Goal: Transaction & Acquisition: Obtain resource

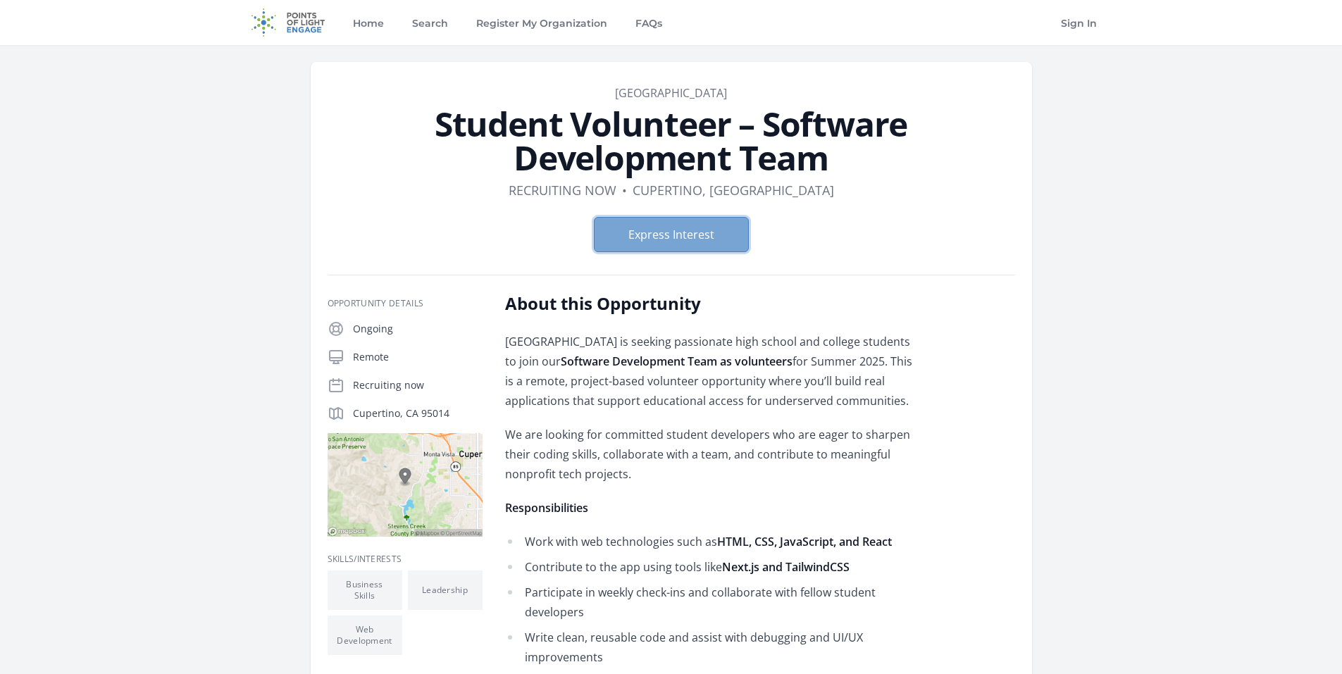
click at [704, 241] on button "Express Interest" at bounding box center [671, 234] width 155 height 35
click at [379, 29] on link "Home" at bounding box center [368, 22] width 37 height 45
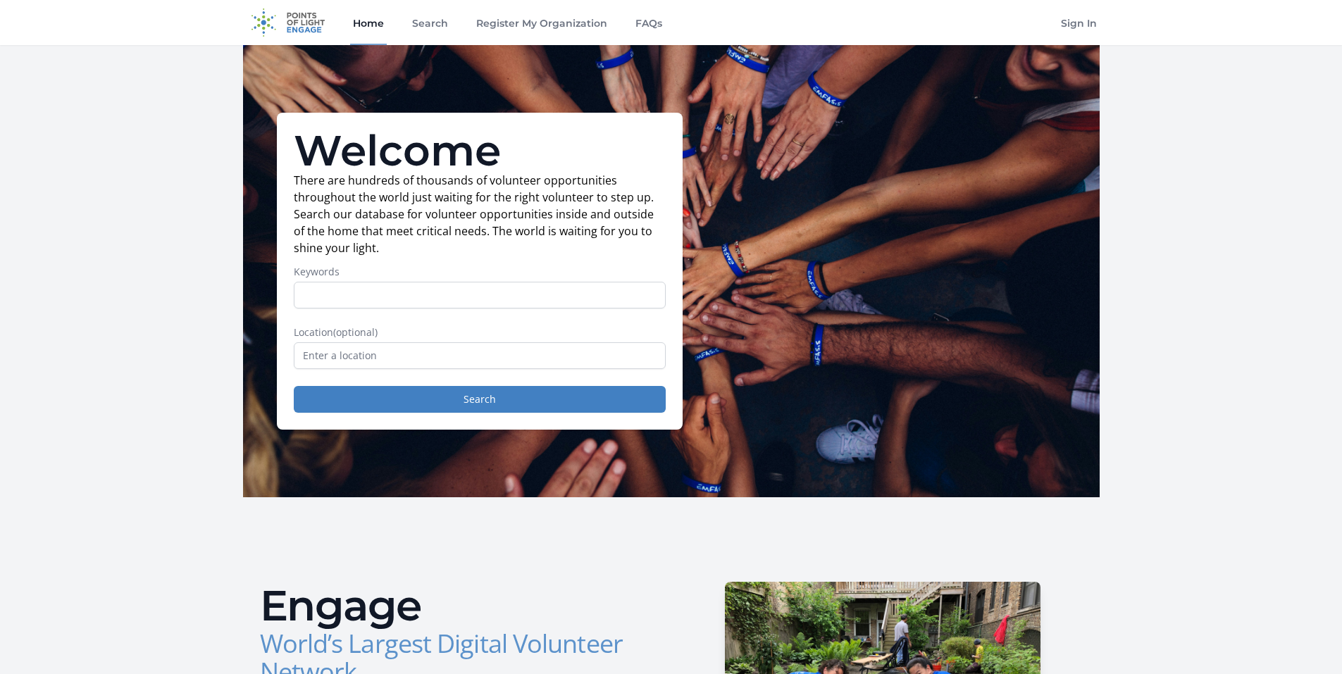
click at [434, 22] on link "Search" at bounding box center [430, 22] width 42 height 45
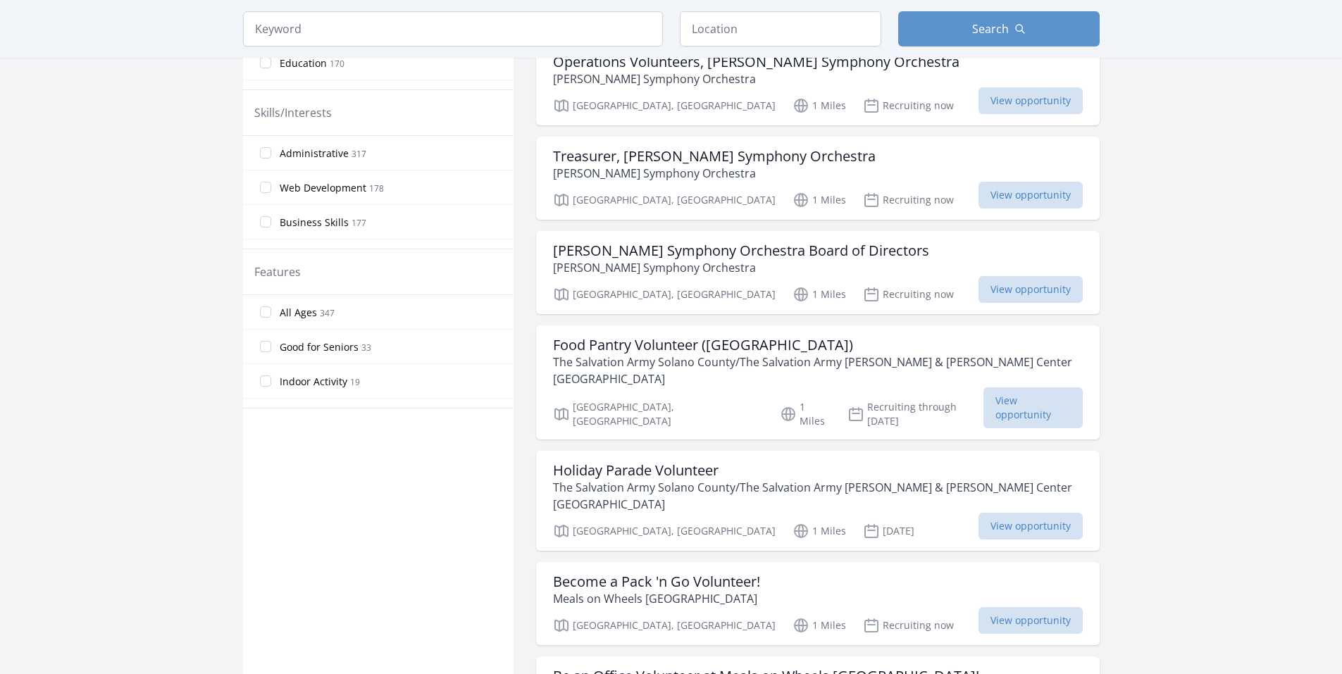
scroll to position [568, 0]
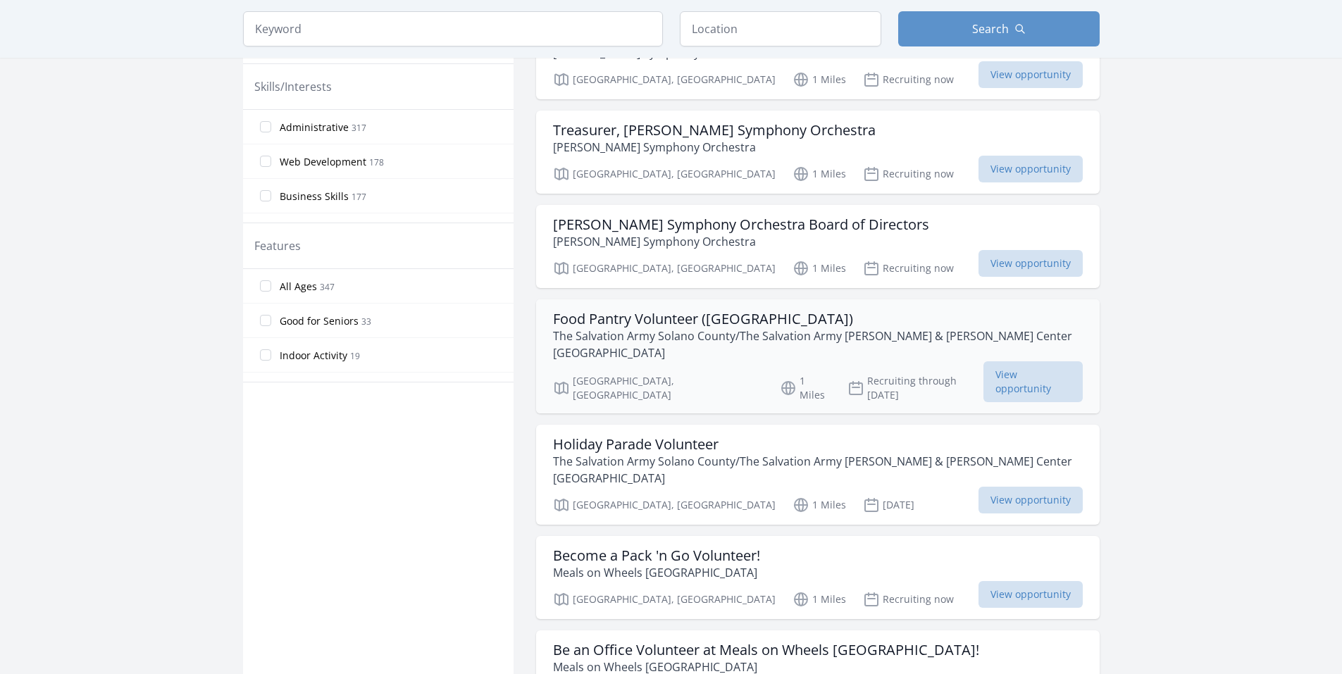
click at [691, 325] on h3 "Food Pantry Volunteer ([GEOGRAPHIC_DATA])" at bounding box center [818, 319] width 530 height 17
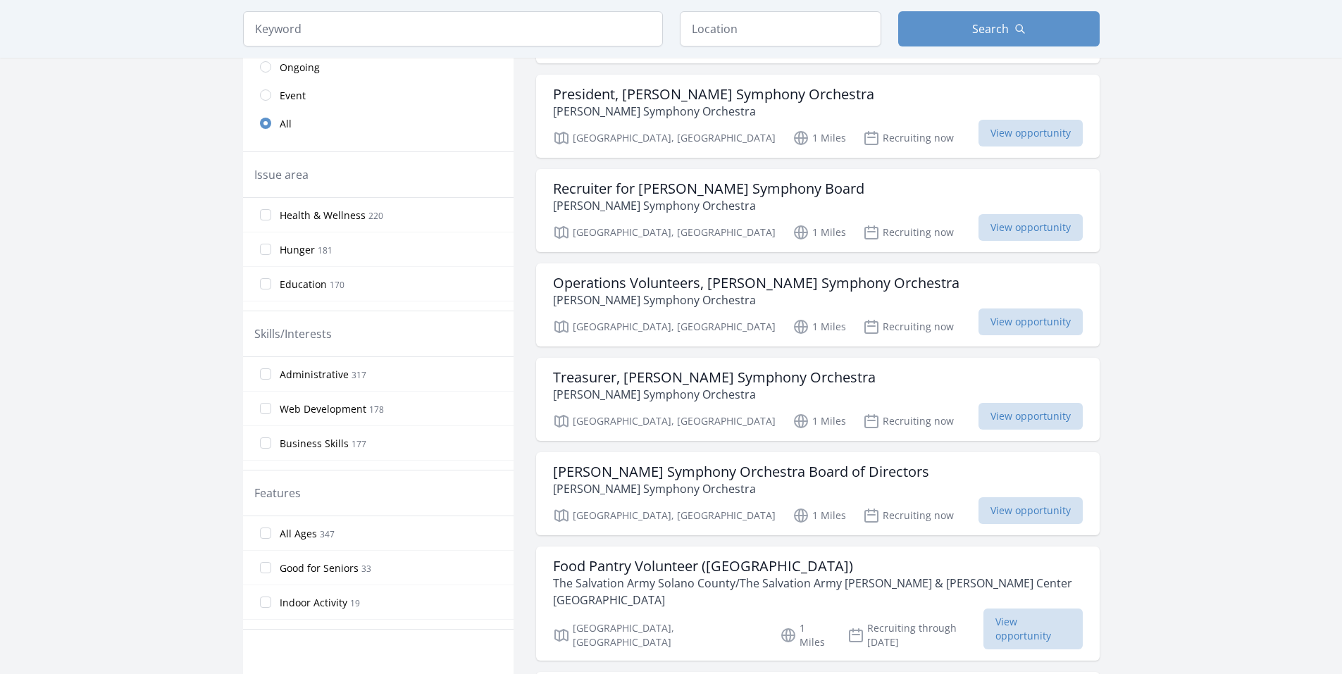
scroll to position [342, 0]
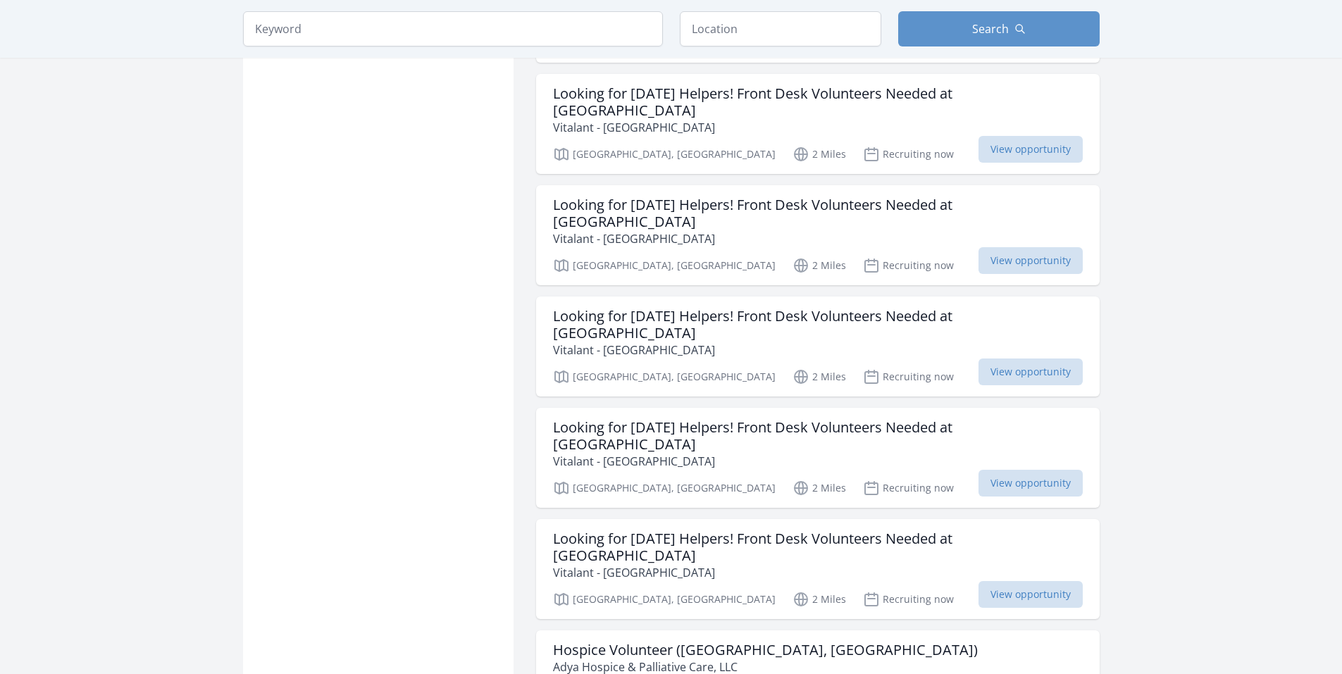
scroll to position [2847, 0]
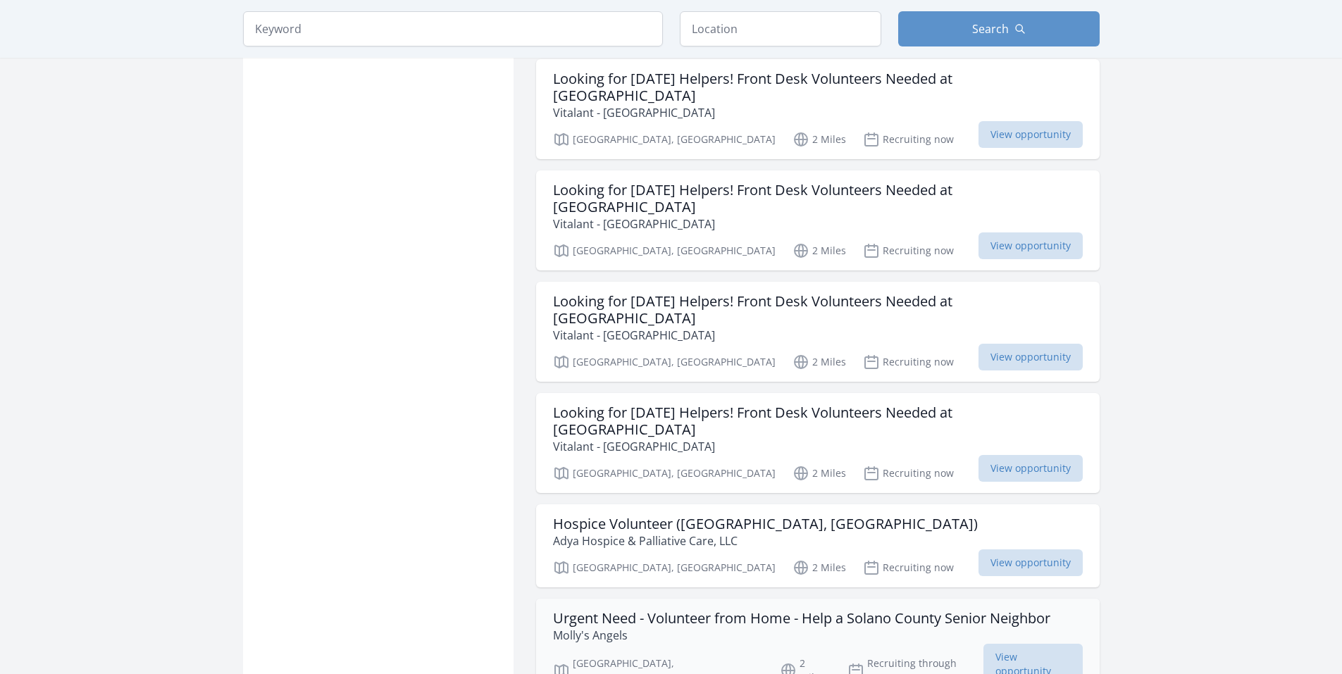
click at [926, 610] on h3 "Urgent Need - Volunteer from Home - Help a Solano County Senior Neighbor" at bounding box center [801, 618] width 497 height 17
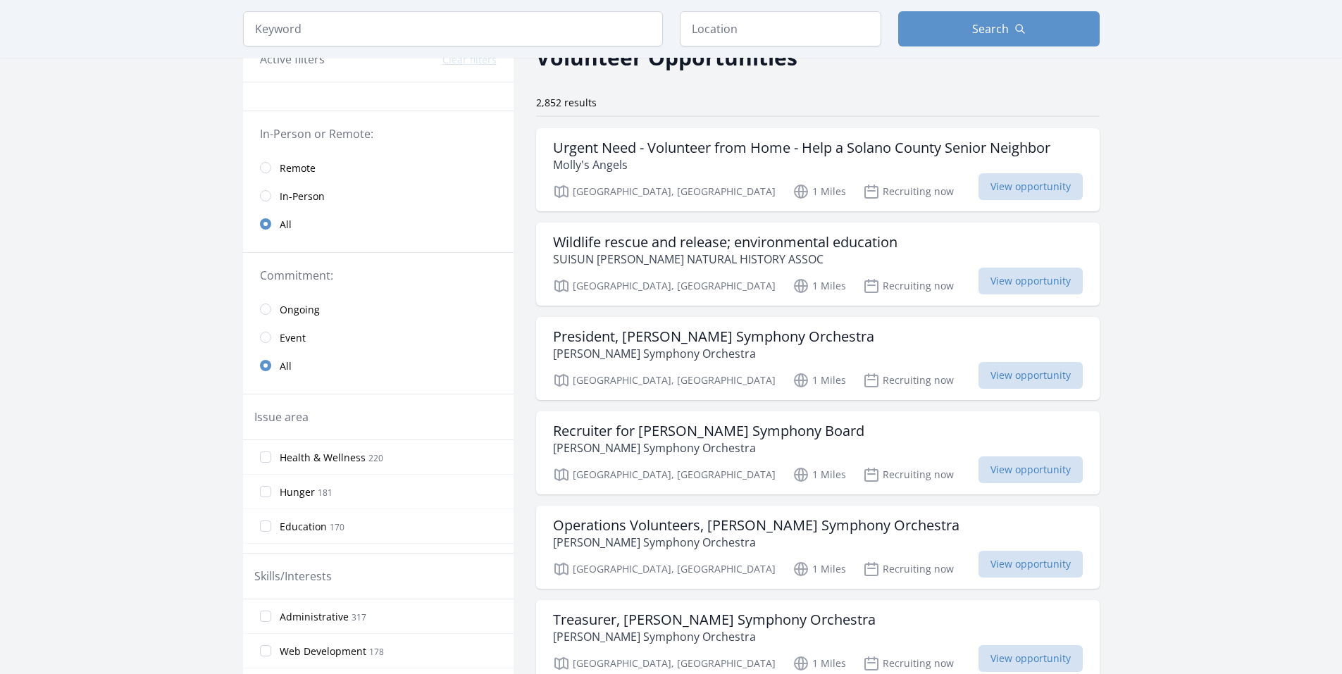
scroll to position [122, 0]
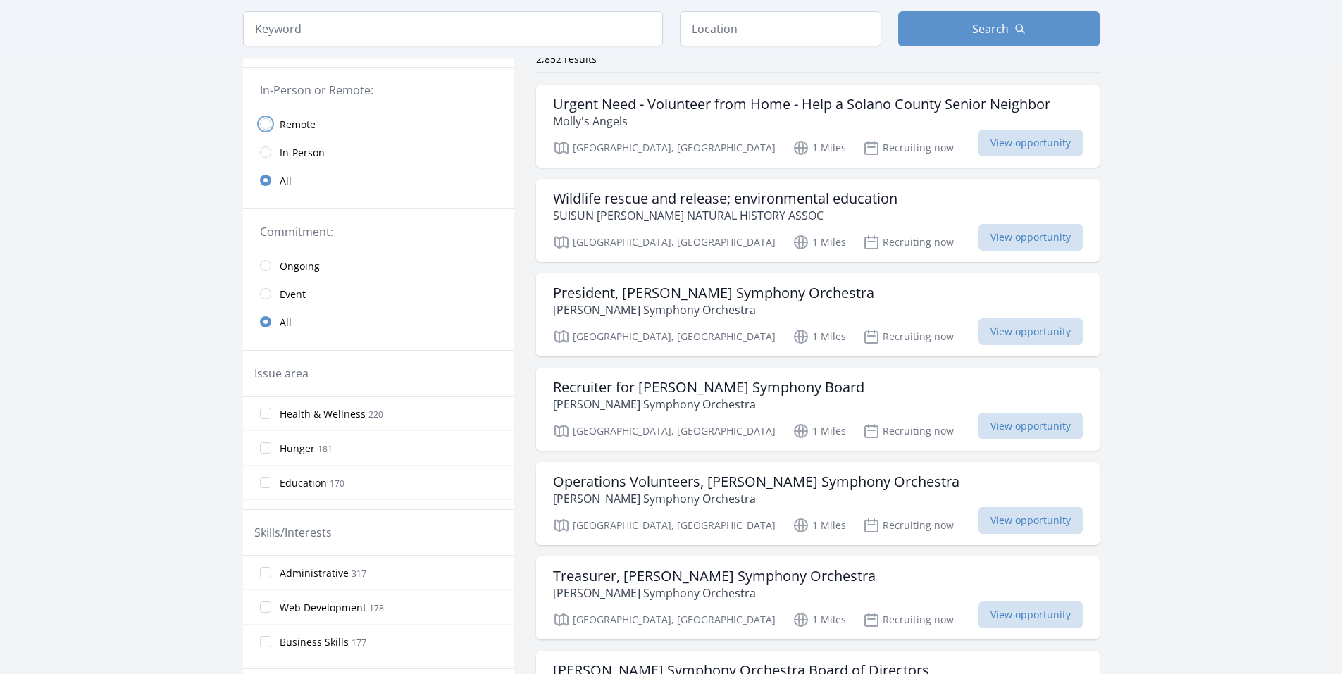
click at [262, 124] on input "radio" at bounding box center [265, 123] width 11 height 11
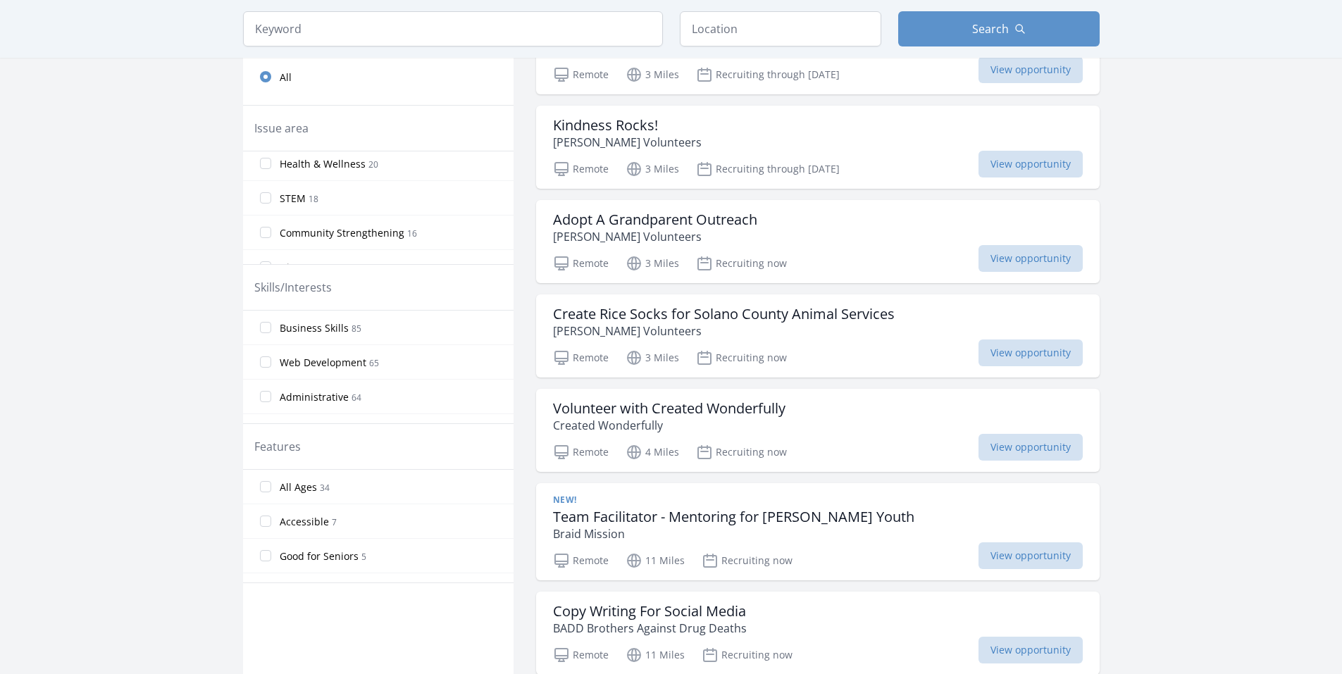
scroll to position [89, 0]
click at [265, 178] on input "STEM 18" at bounding box center [265, 182] width 11 height 11
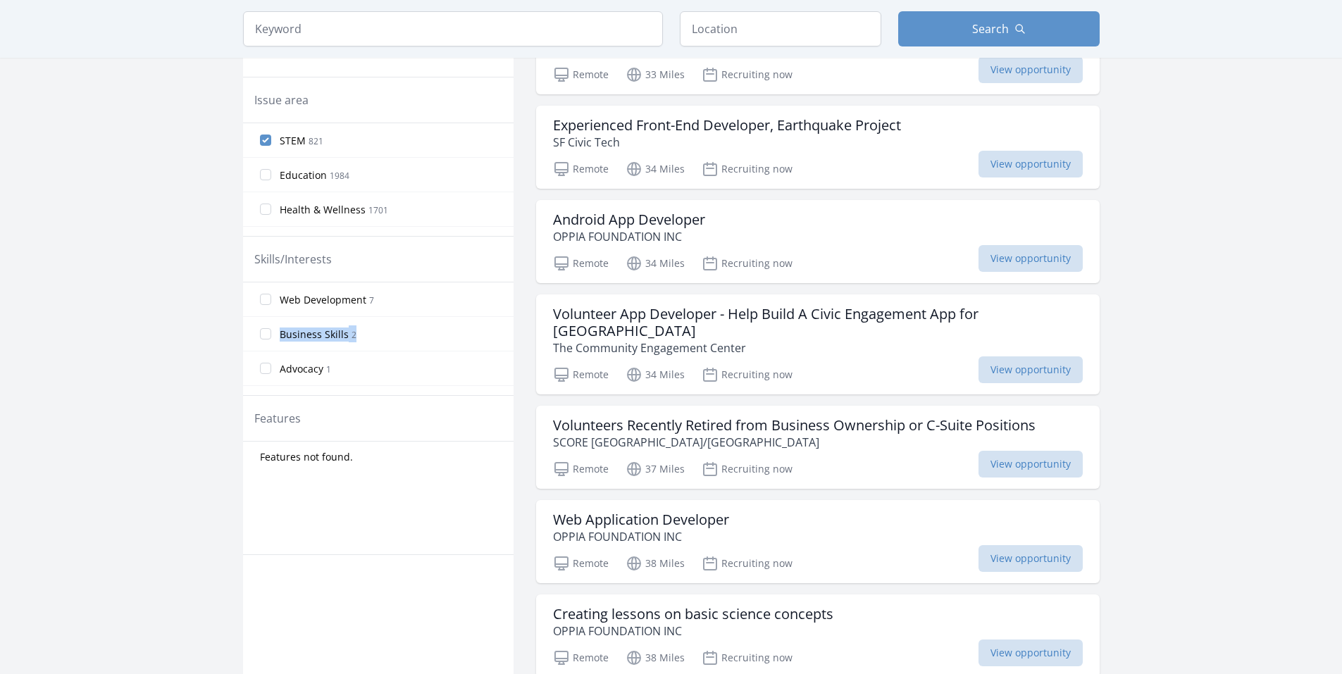
drag, startPoint x: 515, startPoint y: 315, endPoint x: 519, endPoint y: 338, distance: 23.6
click at [275, 342] on label "Social Media 1" at bounding box center [378, 344] width 270 height 28
click at [271, 342] on input "Social Media 1" at bounding box center [265, 343] width 11 height 11
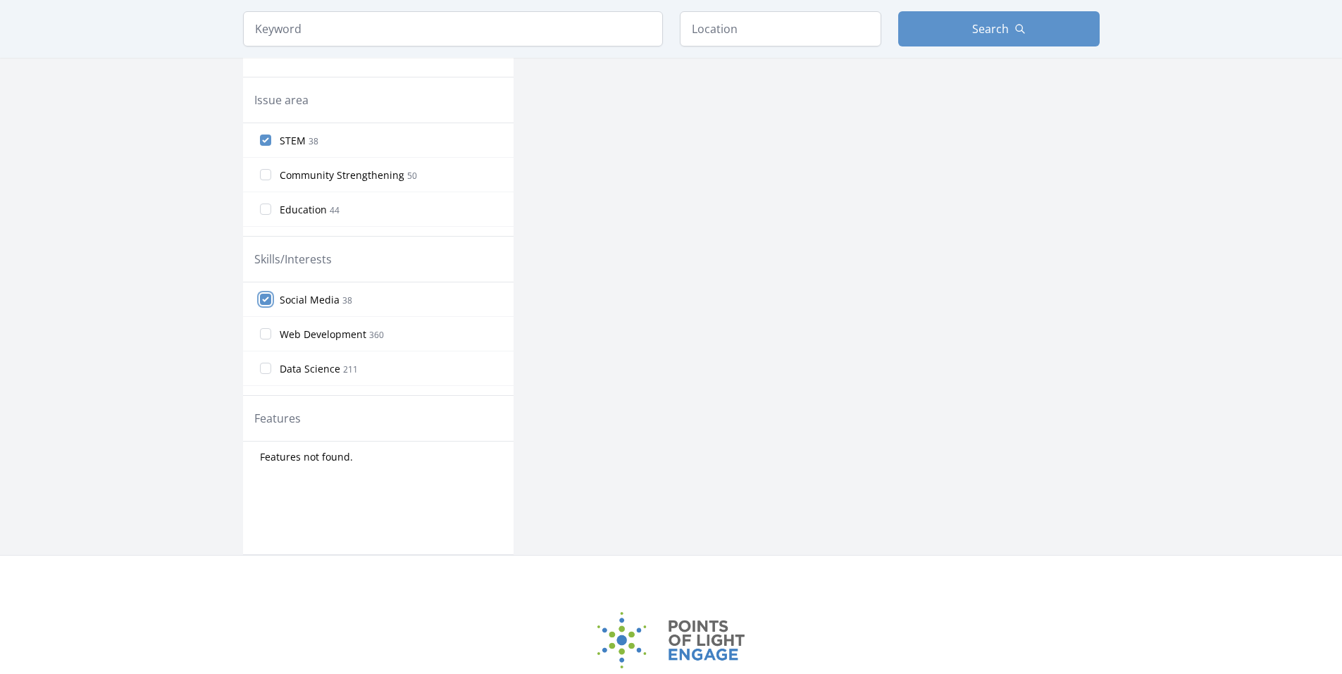
click at [266, 301] on input "Social Media 38" at bounding box center [265, 299] width 11 height 11
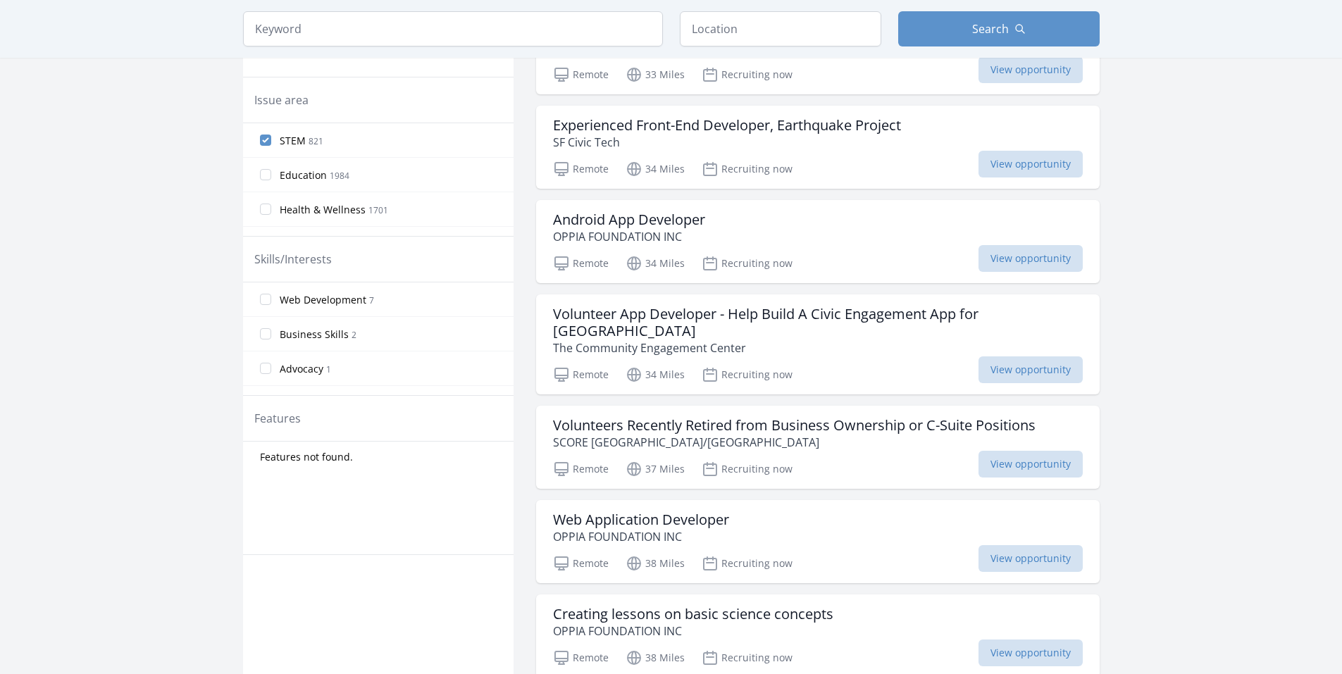
click at [298, 304] on span "Web Development" at bounding box center [323, 300] width 87 height 14
click at [271, 304] on input "Web Development 7" at bounding box center [265, 299] width 11 height 11
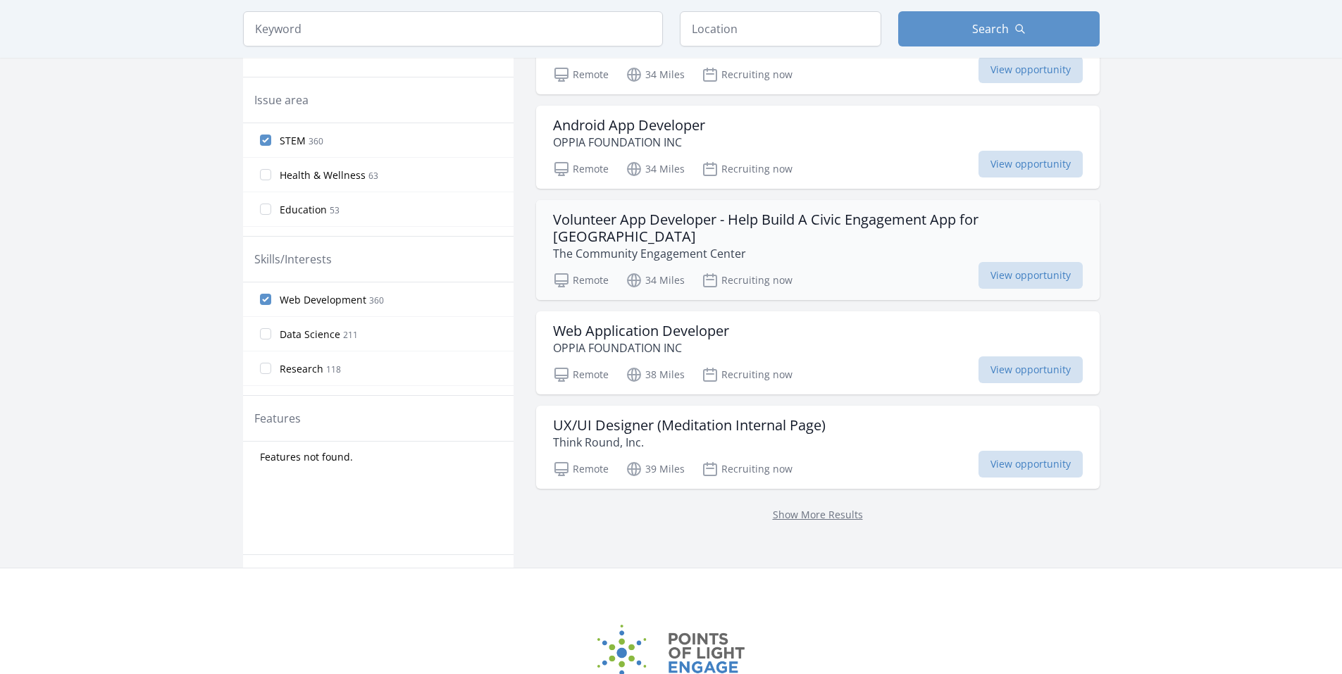
click at [736, 245] on p "The Community Engagement Center" at bounding box center [818, 253] width 530 height 17
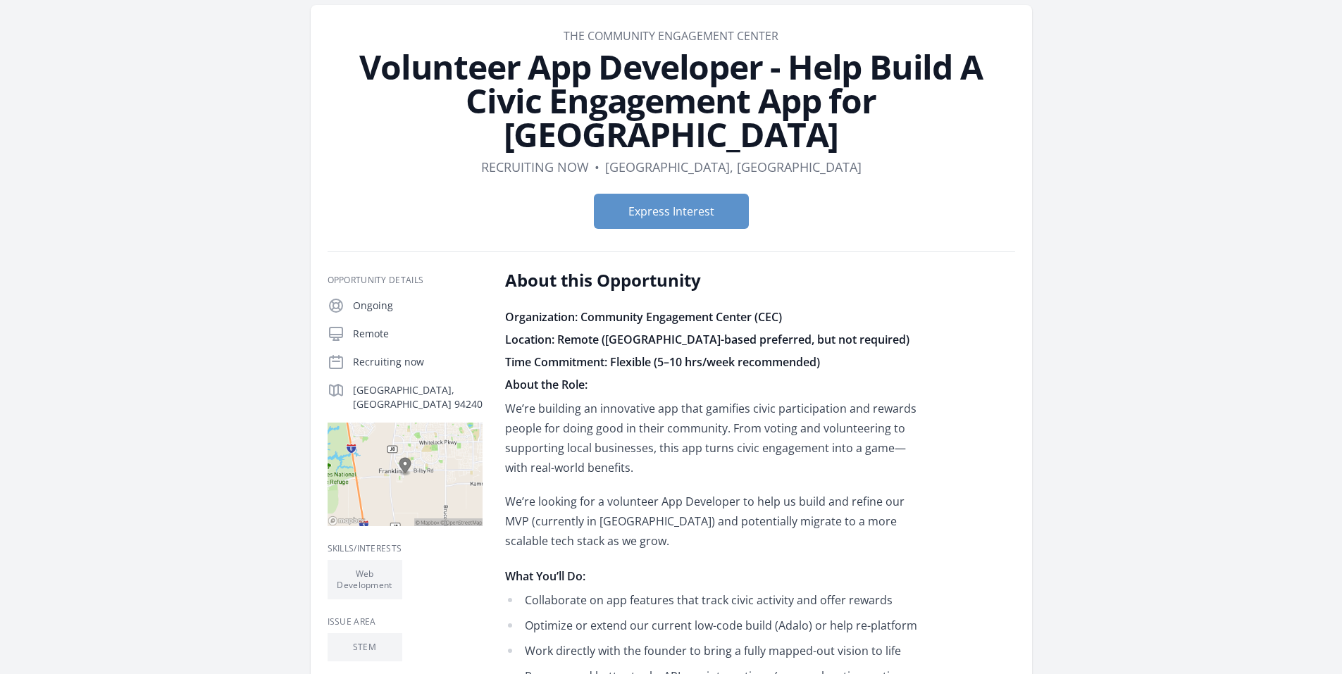
scroll to position [24, 0]
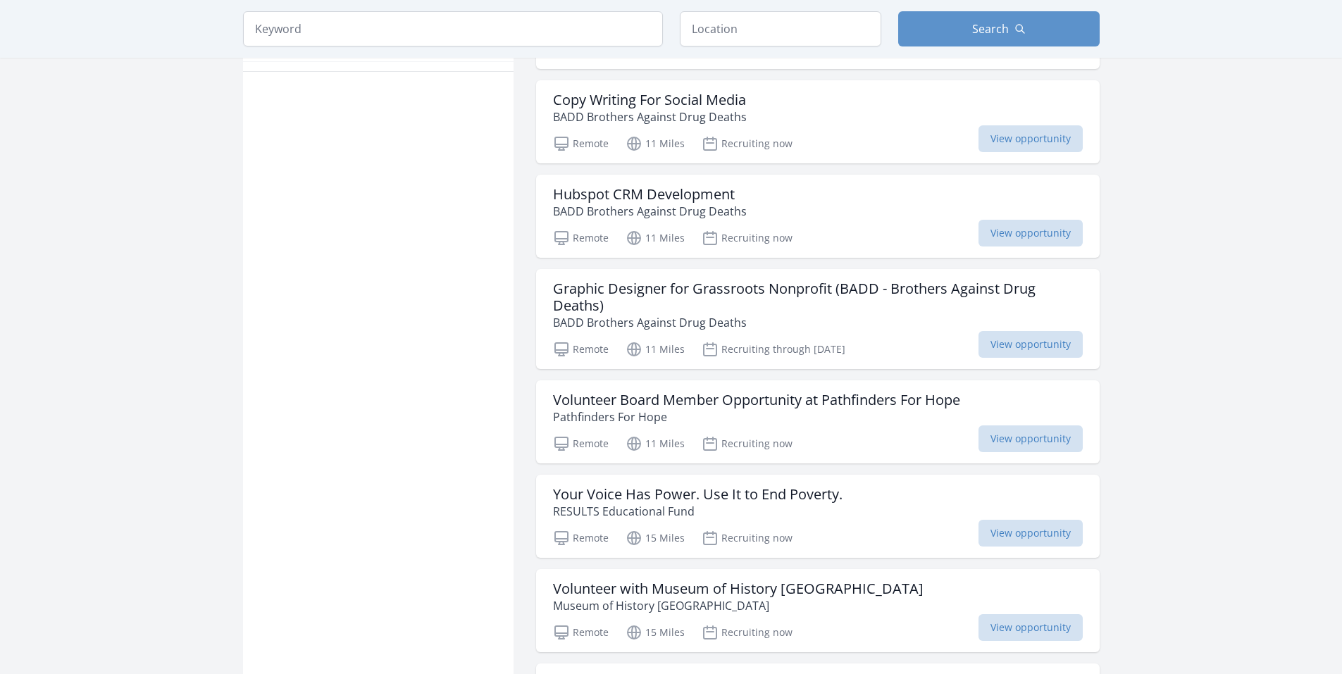
scroll to position [954, 0]
